Goal: Task Accomplishment & Management: Manage account settings

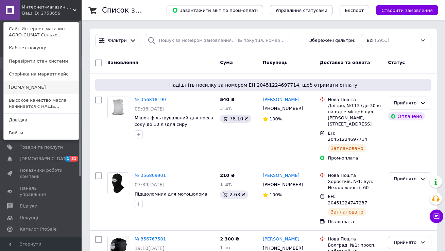
click at [55, 87] on link "[DOMAIN_NAME]" at bounding box center [41, 87] width 75 height 13
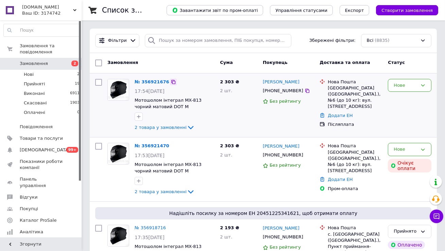
click at [171, 82] on icon at bounding box center [173, 81] width 5 height 5
click at [416, 151] on div "Нове" at bounding box center [405, 149] width 24 height 7
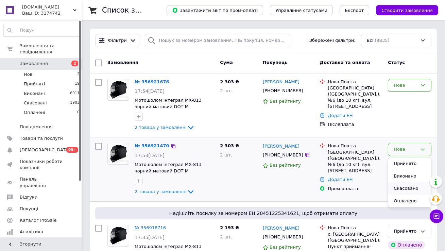
click at [411, 187] on li "Скасовано" at bounding box center [409, 188] width 43 height 13
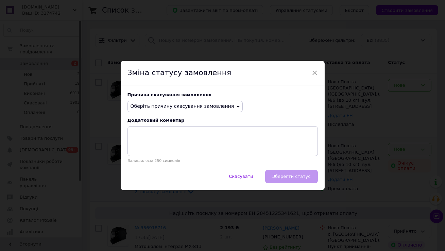
click at [204, 101] on span "Оберіть причину скасування замовлення" at bounding box center [185, 107] width 116 height 12
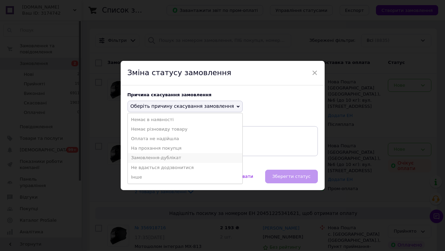
click at [175, 155] on li "Замовлення-дублікат" at bounding box center [185, 158] width 115 height 10
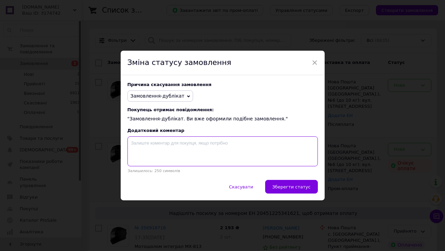
click at [172, 151] on textarea at bounding box center [222, 151] width 190 height 30
paste textarea "356921676"
type textarea "356921676"
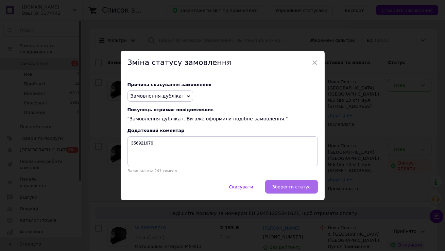
click at [304, 190] on button "Зберегти статус" at bounding box center [291, 187] width 53 height 14
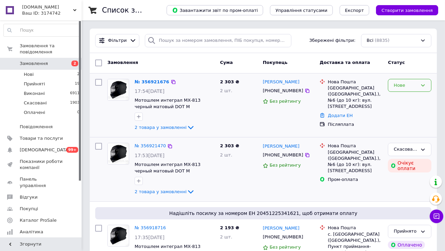
click at [407, 85] on div "Нове" at bounding box center [405, 85] width 24 height 7
click at [407, 98] on li "Прийнято" at bounding box center [409, 99] width 43 height 13
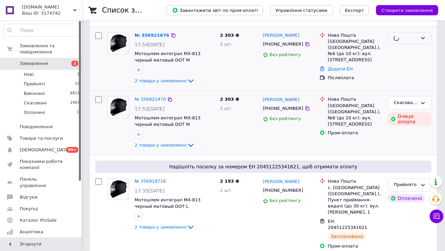
scroll to position [48, 0]
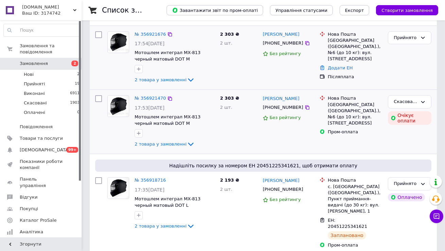
click at [343, 54] on div "[GEOGRAPHIC_DATA] ([GEOGRAPHIC_DATA].), №6 (до 10 кг): вул. [STREET_ADDRESS]" at bounding box center [355, 49] width 55 height 25
copy ul "[GEOGRAPHIC_DATA] ([GEOGRAPHIC_DATA].), №6 (до 10 кг): вул. [STREET_ADDRESS]"
drag, startPoint x: 298, startPoint y: 43, endPoint x: 263, endPoint y: 34, distance: 36.1
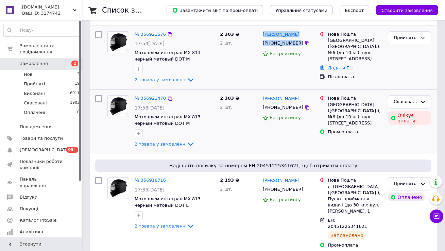
click at [263, 34] on div "Богдан Закалик +380688534770 Без рейтингу" at bounding box center [288, 58] width 57 height 58
copy div "Богдан Закалик +380688534770"
click at [144, 36] on link "№ 356921676" at bounding box center [150, 34] width 31 height 5
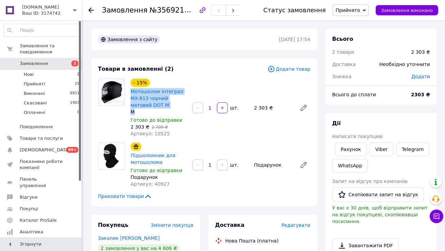
drag, startPoint x: 147, startPoint y: 115, endPoint x: 130, endPoint y: 94, distance: 27.5
click at [130, 94] on div "- 15% Мотошолом інтеграл MX-813 чорний матовий DOT M M Готово до відправки 2 30…" at bounding box center [159, 107] width 62 height 61
click at [288, 227] on span "Редагувати" at bounding box center [295, 224] width 29 height 5
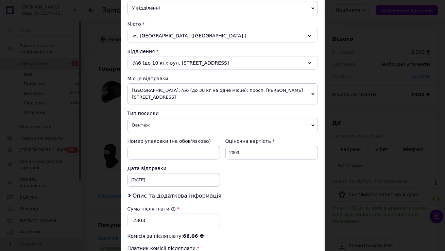
scroll to position [280, 0]
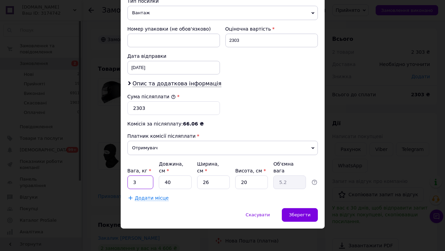
click at [144, 179] on input "3" at bounding box center [140, 182] width 26 height 14
type input "2"
click at [294, 215] on span "Зберегти" at bounding box center [299, 214] width 21 height 5
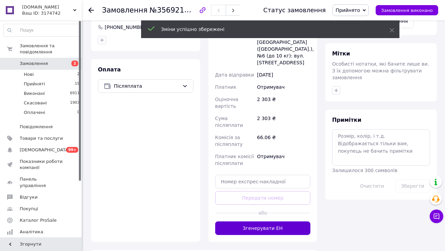
click at [283, 221] on button "Згенерувати ЕН" at bounding box center [262, 228] width 95 height 14
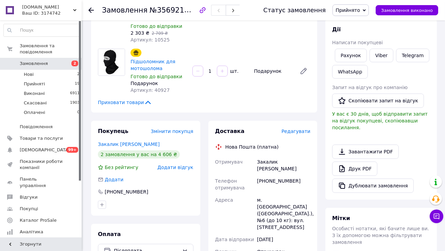
scroll to position [87, 0]
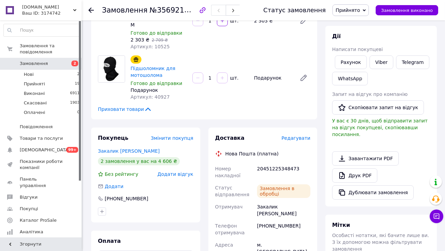
click at [276, 168] on div "20451225348473" at bounding box center [283, 171] width 56 height 19
copy div "20451225348473"
click at [51, 61] on span "Замовлення" at bounding box center [41, 63] width 43 height 6
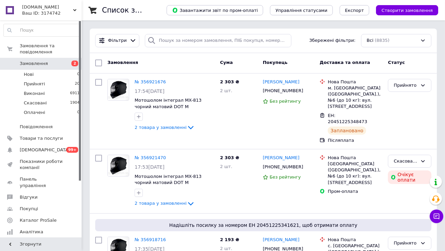
click at [59, 63] on span "Замовлення" at bounding box center [41, 63] width 43 height 6
click at [64, 15] on div "Ваш ID: 3174742" at bounding box center [51, 13] width 59 height 6
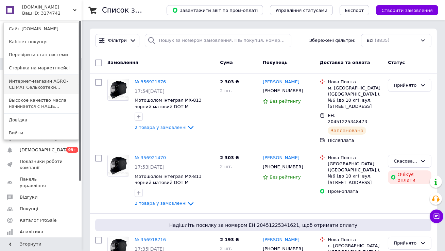
click at [63, 76] on link "Интернет-магазин AGRO-CLIMAT Сельхозтехн..." at bounding box center [41, 84] width 75 height 19
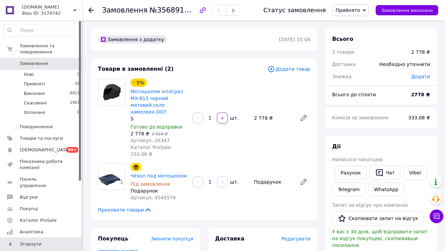
scroll to position [85, 0]
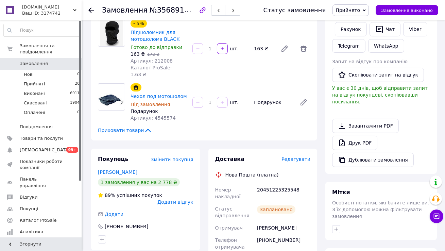
scroll to position [144, 0]
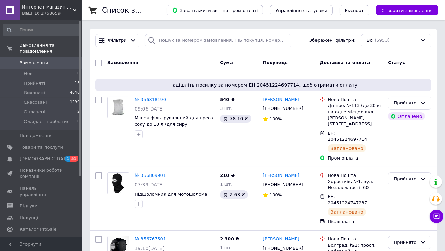
click at [52, 11] on div "Ваш ID: 2758659" at bounding box center [51, 13] width 59 height 6
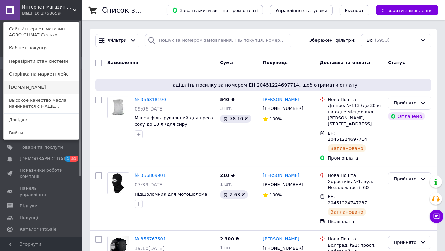
click at [59, 88] on link "[DOMAIN_NAME]" at bounding box center [41, 87] width 75 height 13
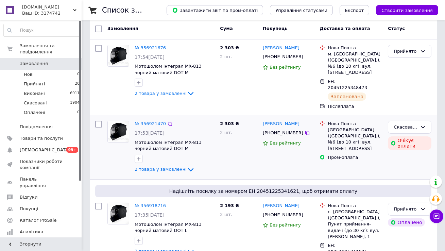
scroll to position [78, 0]
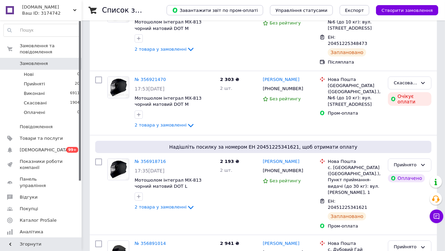
click at [67, 12] on div "Ваш ID: 3174742" at bounding box center [51, 13] width 59 height 6
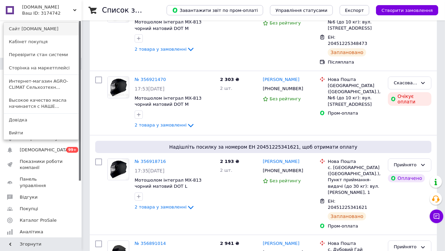
click at [69, 31] on link "Сайт [DOMAIN_NAME]" at bounding box center [41, 28] width 75 height 13
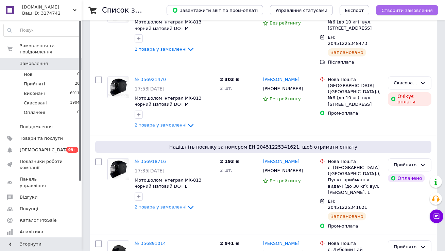
click at [397, 7] on button "Створити замовлення" at bounding box center [407, 10] width 62 height 10
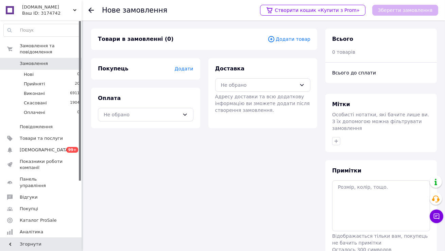
click at [301, 37] on span "Додати товар" at bounding box center [288, 38] width 43 height 7
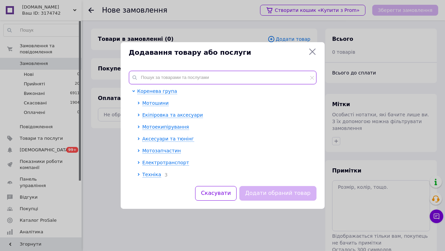
click at [270, 79] on input "text" at bounding box center [223, 78] width 188 height 14
paste input "Мотошолом інтеграл MX-820 чорний поляризаційні окуляри під bluetooth S Детальні…"
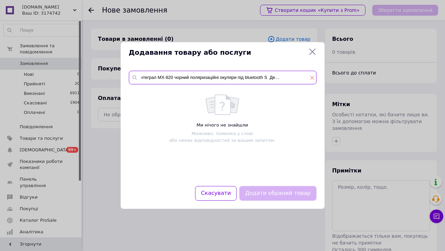
drag, startPoint x: 250, startPoint y: 77, endPoint x: 312, endPoint y: 76, distance: 61.5
click at [312, 76] on div "Мотошолом інтеграл MX-820 чорний поляризаційні окуляри під bluetooth S Детальні…" at bounding box center [223, 78] width 188 height 14
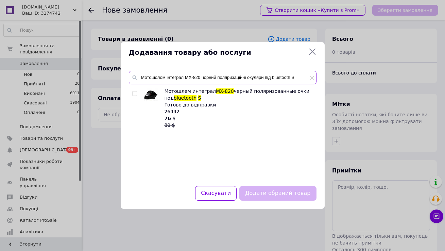
type input "Мотошолом інтеграл MX-820 чорний поляризаційні окуляри під bluetooth S"
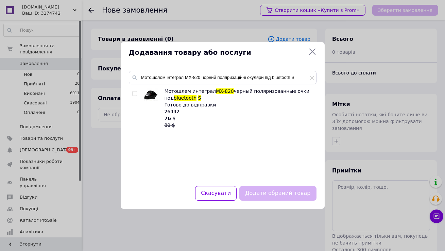
click at [133, 90] on div at bounding box center [135, 108] width 7 height 41
click at [135, 94] on input "checkbox" at bounding box center [134, 93] width 4 height 4
checkbox input "true"
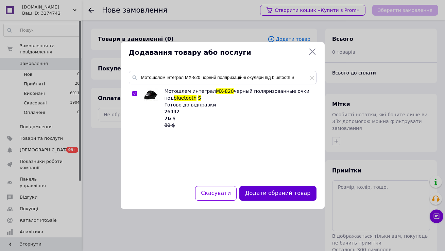
click at [278, 195] on button "Додати обраний товар" at bounding box center [277, 193] width 77 height 15
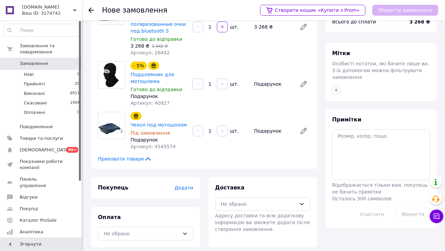
scroll to position [55, 0]
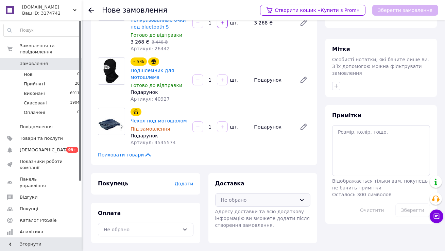
click at [235, 199] on div "Не обрано" at bounding box center [259, 199] width 76 height 7
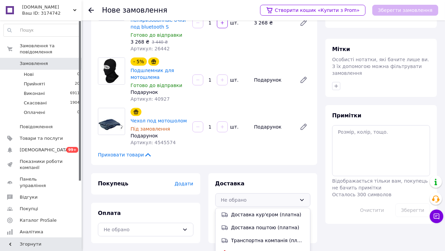
scroll to position [64, 0]
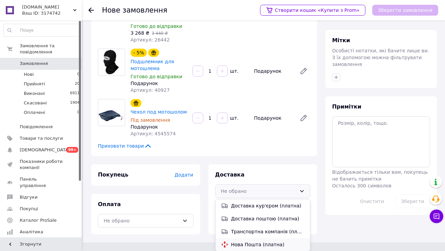
click at [240, 241] on span "Нова Пошта (платна)" at bounding box center [268, 244] width 74 height 7
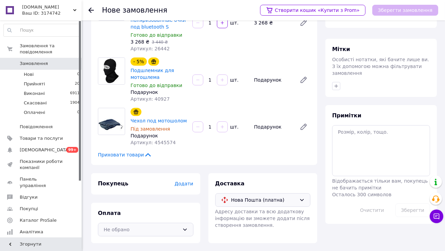
click at [160, 226] on div "Не обрано" at bounding box center [142, 229] width 76 height 7
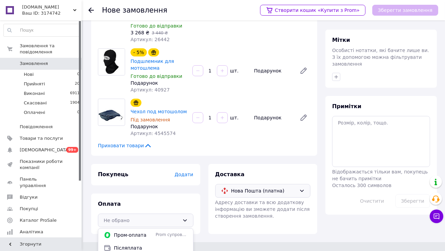
scroll to position [68, 0]
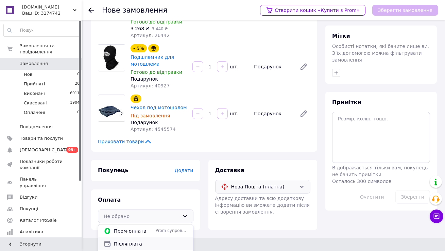
click at [146, 246] on span "Післяплата" at bounding box center [151, 243] width 74 height 7
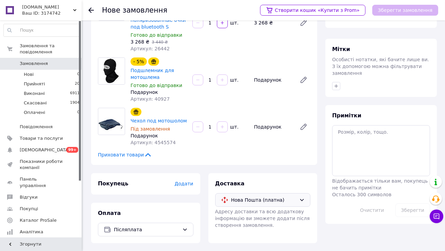
click at [184, 184] on span "Додати" at bounding box center [183, 183] width 19 height 5
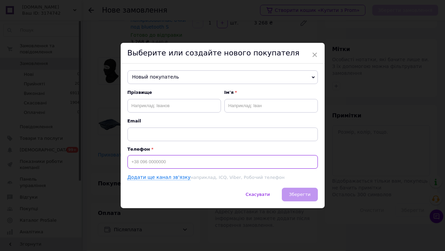
click at [161, 162] on input at bounding box center [222, 162] width 190 height 14
type input "[PHONE_NUMBER]"
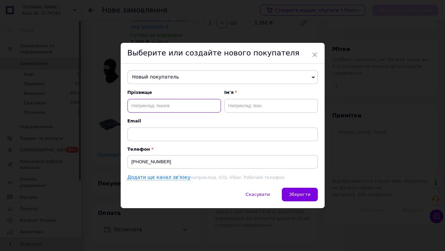
click at [144, 106] on input "text" at bounding box center [173, 106] width 93 height 14
type input "д"
type input "[PERSON_NAME]"
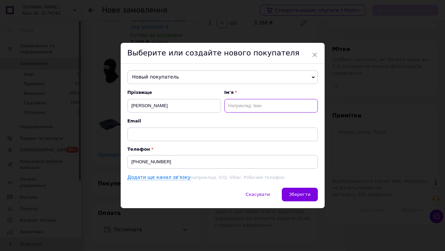
click at [230, 110] on input "text" at bounding box center [270, 106] width 93 height 14
type input "[PERSON_NAME]"
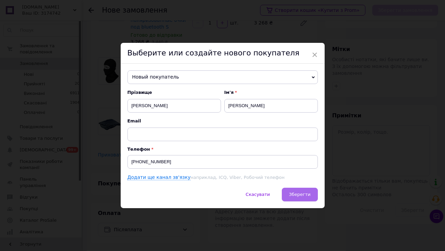
click at [299, 197] on button "Зберегти" at bounding box center [300, 195] width 36 height 14
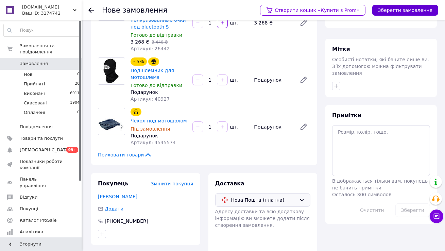
click at [398, 12] on button "Зберегти замовлення" at bounding box center [405, 10] width 66 height 11
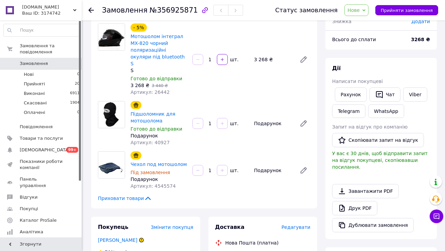
click at [296, 224] on span "Редагувати" at bounding box center [295, 226] width 29 height 5
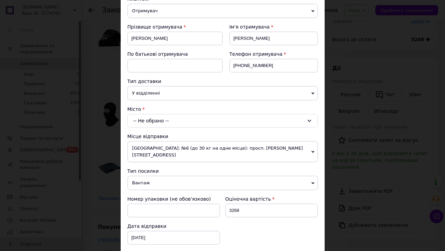
scroll to position [88, 0]
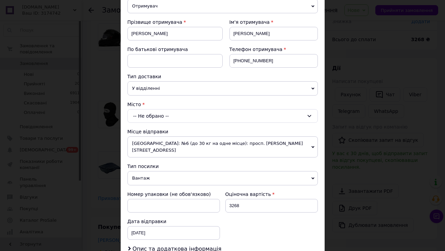
click at [193, 117] on div "-- Не обрано --" at bounding box center [222, 116] width 190 height 14
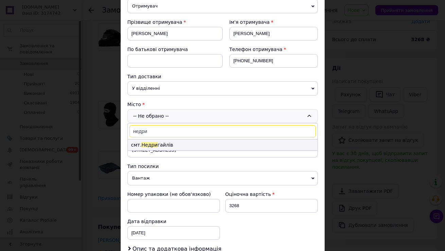
type input "недри"
click at [184, 142] on li "смт. [PERSON_NAME]" at bounding box center [223, 144] width 190 height 11
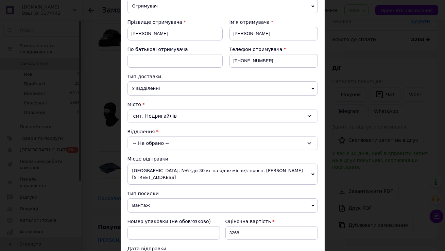
click at [182, 137] on div "-- Не обрано --" at bounding box center [222, 143] width 190 height 14
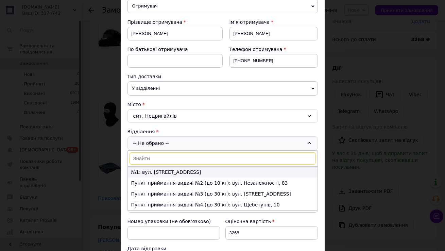
click at [174, 172] on li "№1: вул. [STREET_ADDRESS]" at bounding box center [223, 171] width 190 height 11
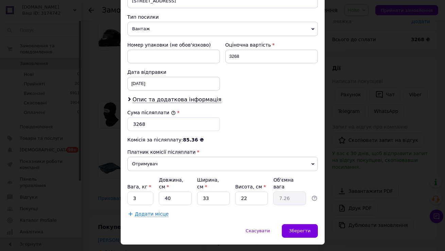
scroll to position [280, 0]
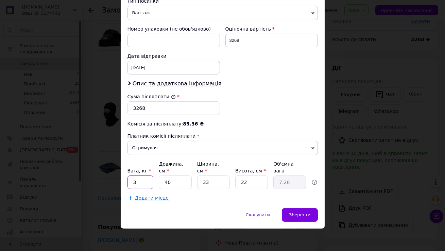
click at [145, 183] on input "3" at bounding box center [140, 182] width 26 height 14
type input "2"
click at [211, 182] on input "33" at bounding box center [213, 182] width 33 height 14
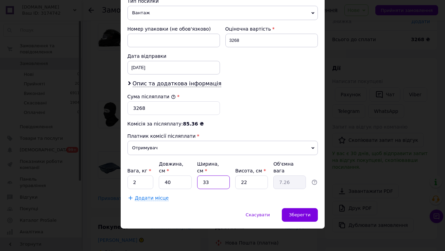
type input "2"
type input "0.44"
type input "25"
type input "5.5"
type input "25"
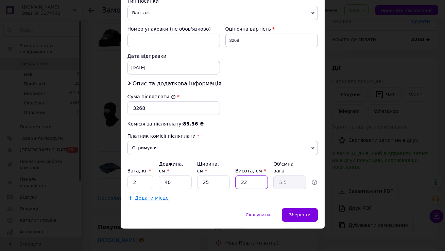
click at [261, 183] on input "22" at bounding box center [251, 182] width 33 height 14
type input "2"
type input "0.5"
type input "20"
type input "5"
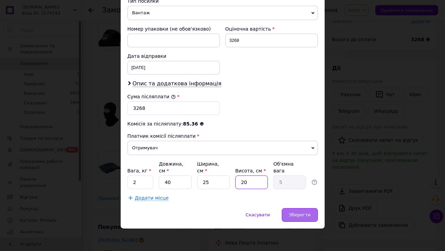
type input "20"
click at [301, 219] on div "Зберегти" at bounding box center [300, 215] width 36 height 14
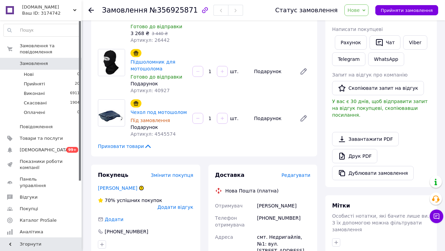
scroll to position [108, 0]
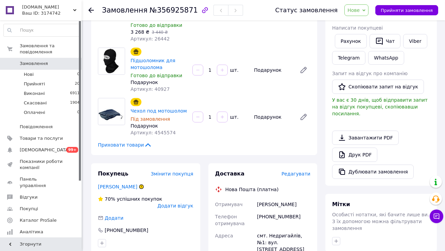
click at [363, 16] on div "Статус замовлення Нове Прийнято Виконано Скасовано Оплачено Прийняти замовлення" at bounding box center [350, 10] width 176 height 20
click at [359, 11] on span "Нове" at bounding box center [353, 9] width 12 height 5
click at [359, 23] on li "Прийнято" at bounding box center [360, 24] width 31 height 10
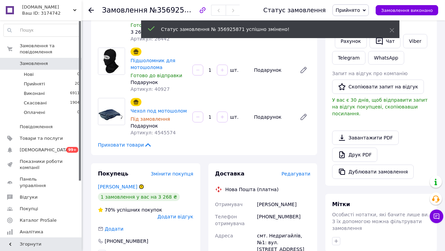
click at [56, 66] on span "Замовлення" at bounding box center [41, 63] width 43 height 6
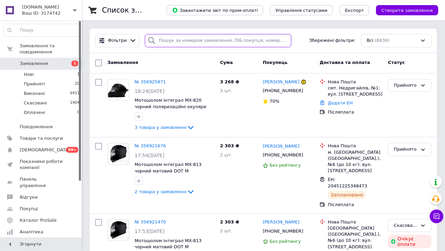
click at [230, 44] on input "search" at bounding box center [218, 40] width 146 height 13
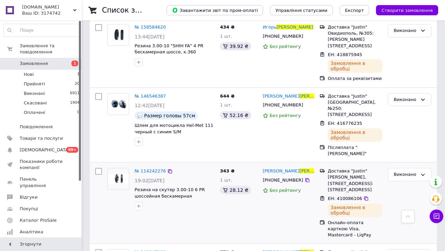
scroll to position [541, 0]
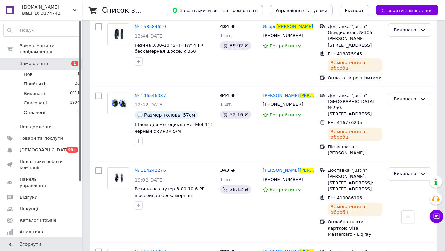
type input "демченко"
click at [47, 65] on span "Замовлення" at bounding box center [41, 63] width 43 height 6
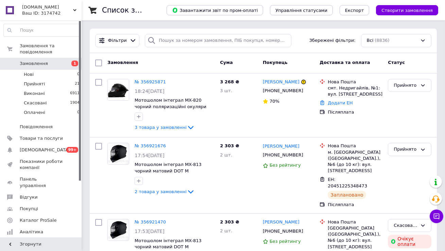
click at [55, 62] on span "Замовлення" at bounding box center [41, 63] width 43 height 6
click at [32, 58] on link "Замовлення 1" at bounding box center [42, 64] width 84 height 12
click at [44, 15] on div "Ваш ID: 3174742" at bounding box center [51, 13] width 59 height 6
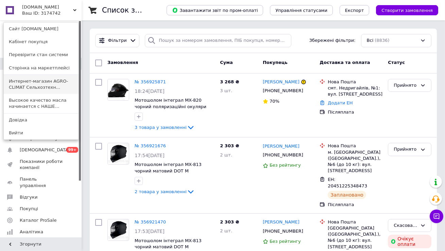
click at [54, 81] on link "Интернет-магазин AGRO-CLIMAT Сельхозтехн..." at bounding box center [41, 84] width 75 height 19
